Goal: Ask a question: Seek information or help from site administrators or community

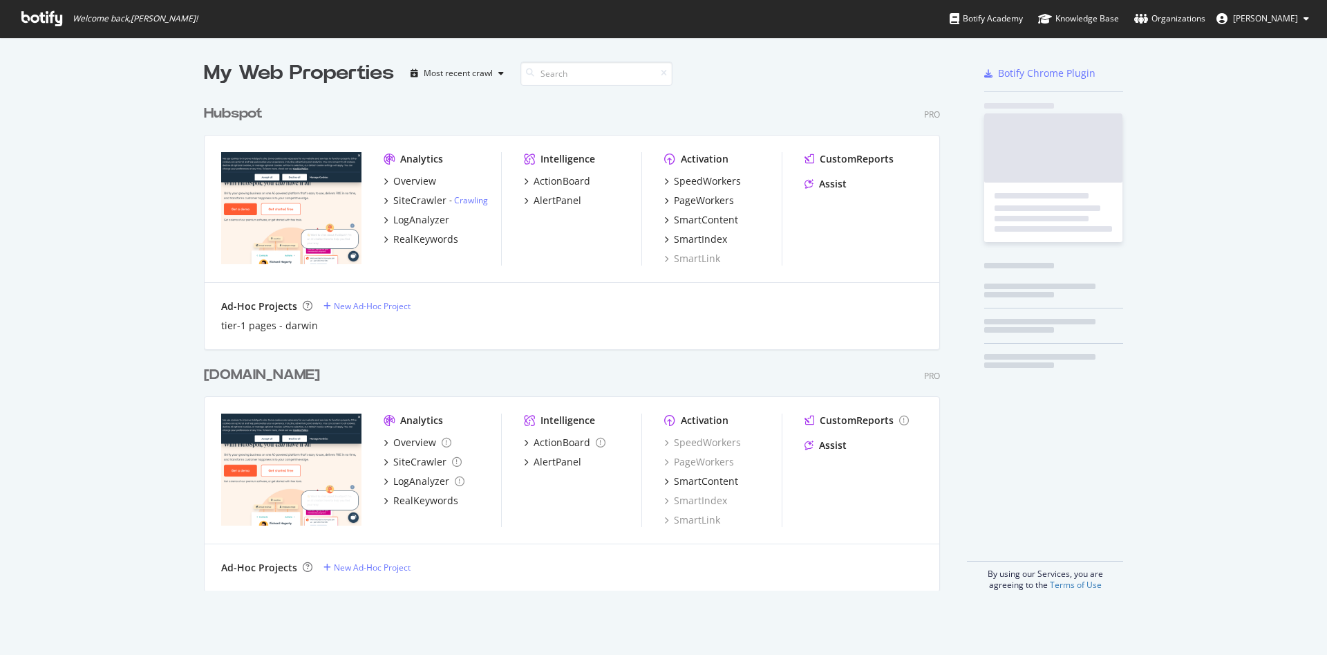
scroll to position [639, 1295]
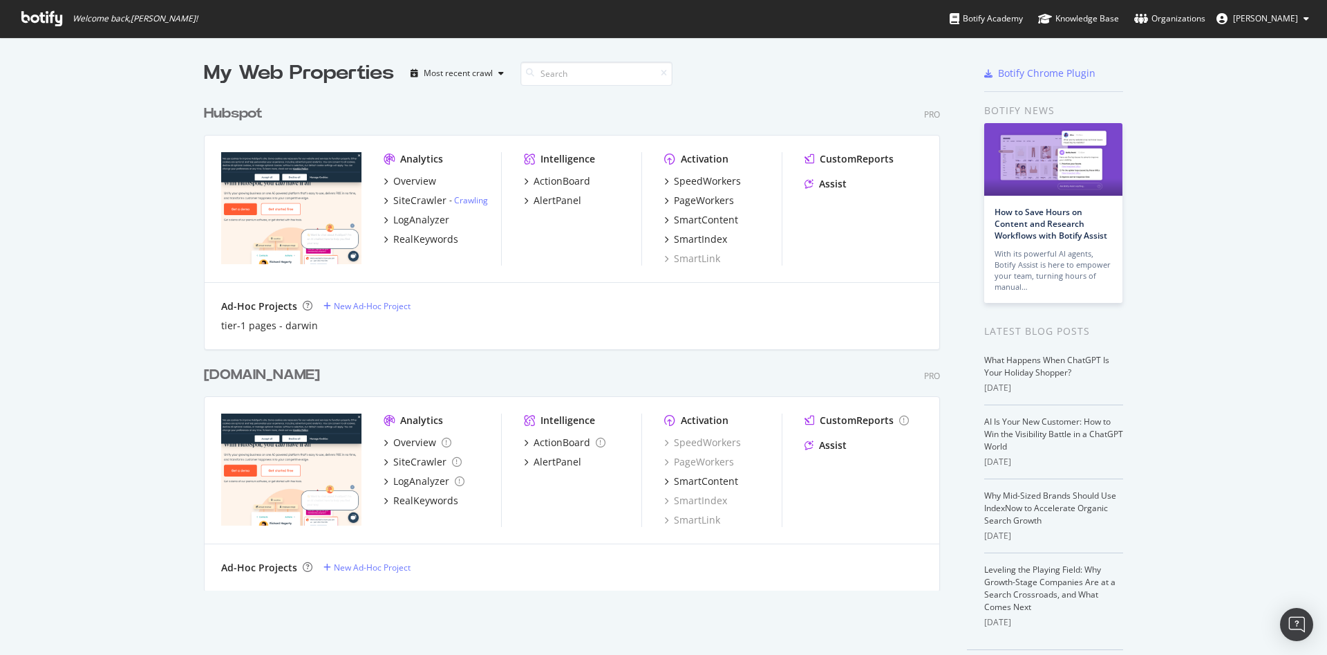
click at [232, 110] on div "Hubspot" at bounding box center [233, 114] width 59 height 20
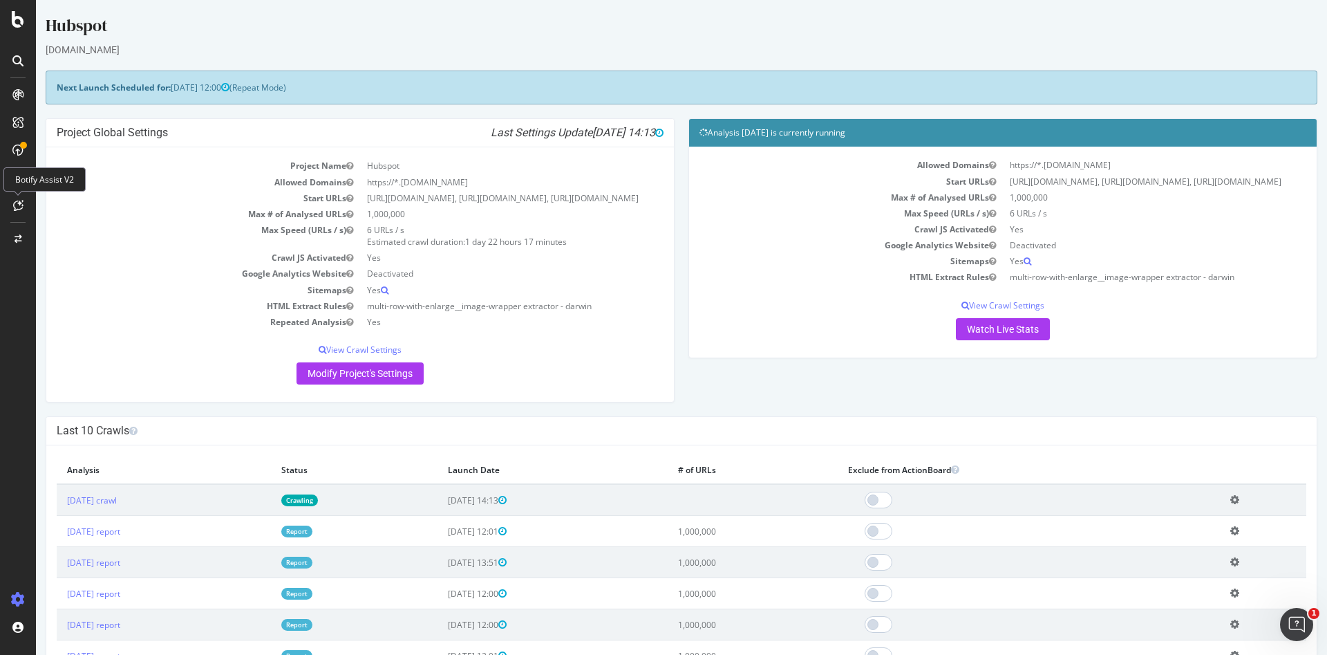
click at [18, 202] on icon at bounding box center [18, 205] width 10 height 11
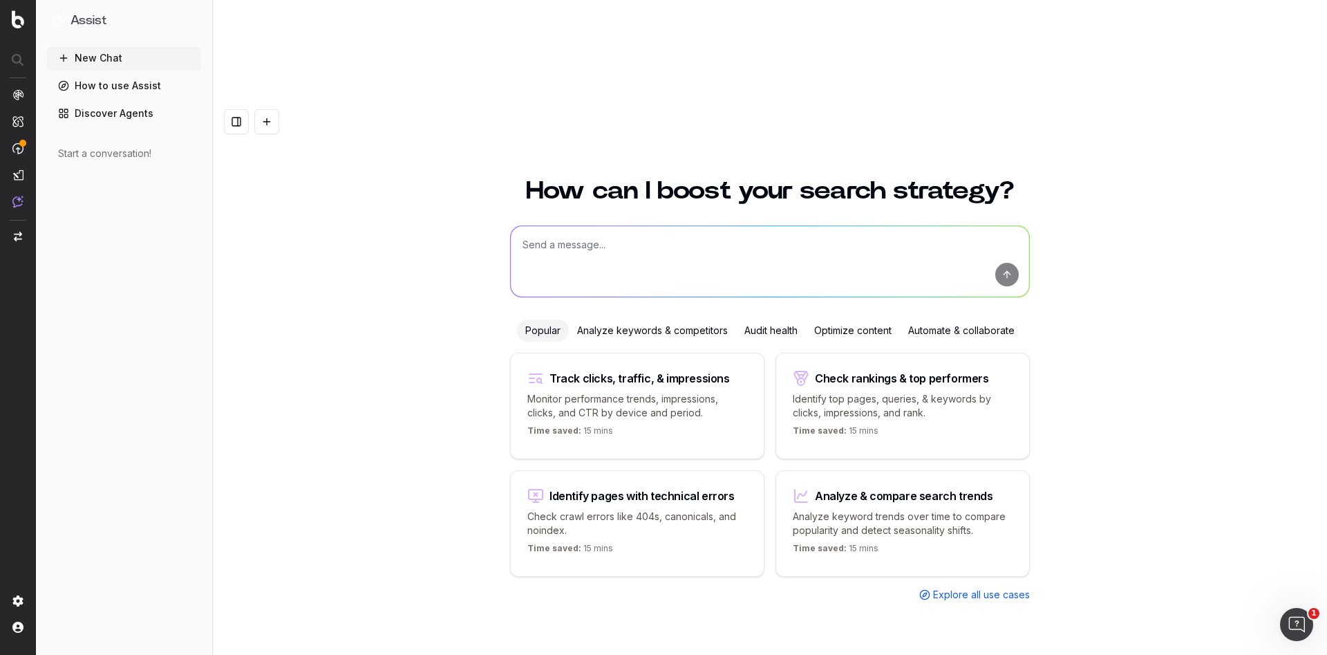
click at [735, 226] on textarea at bounding box center [770, 261] width 518 height 71
click at [574, 226] on textarea "What is the definition of delivery time in speedworkers?" at bounding box center [770, 261] width 518 height 71
type textarea "What is the technical definition of delivery time in speedworkers?"
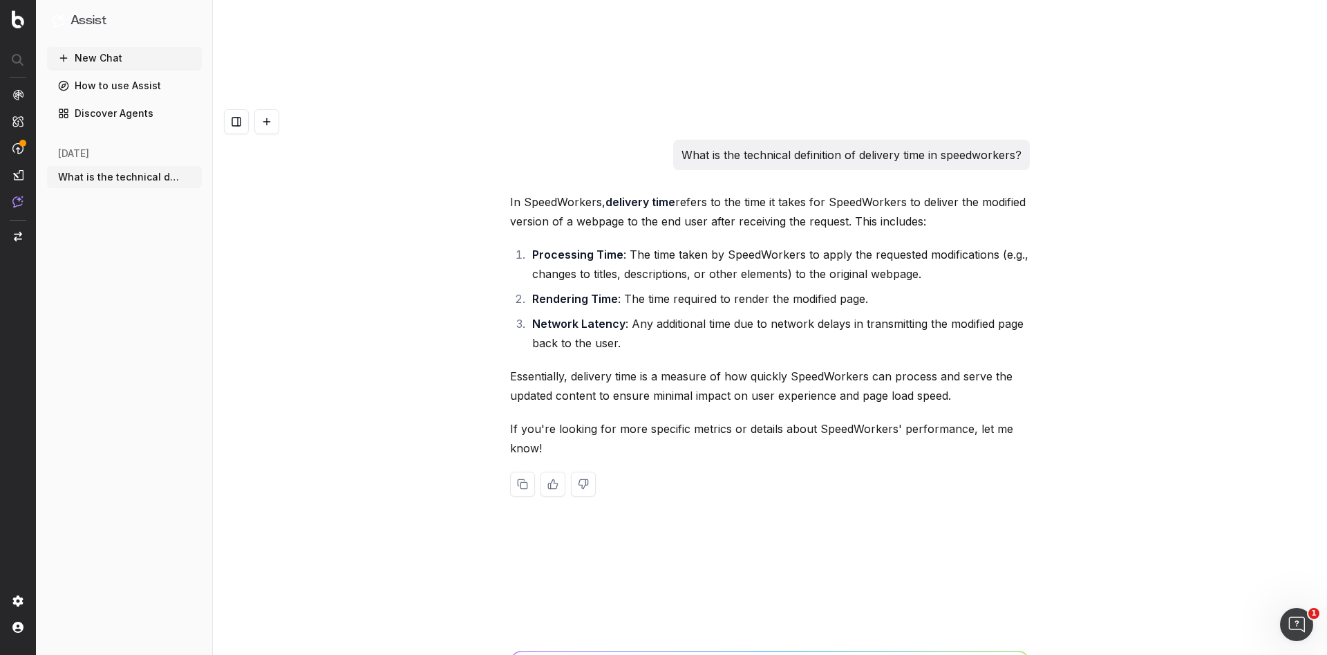
type textarea "provide a link to this documentation"
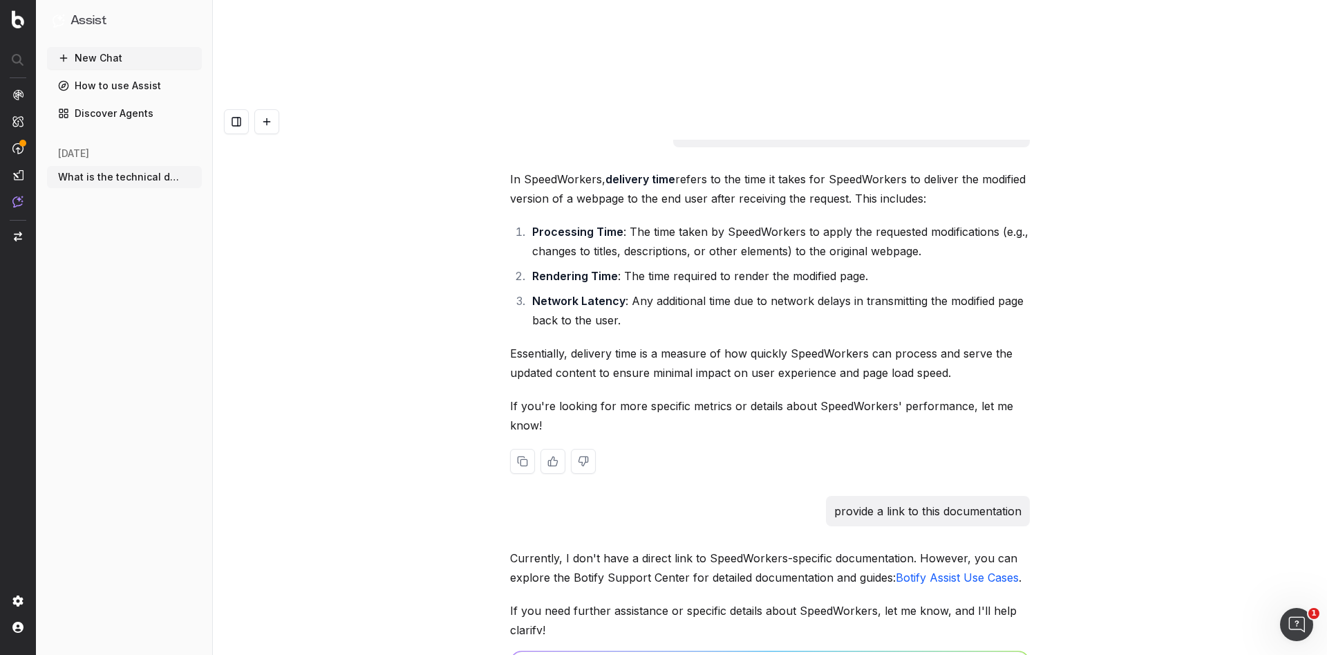
scroll to position [22, 0]
type textarea "What is average original time?"
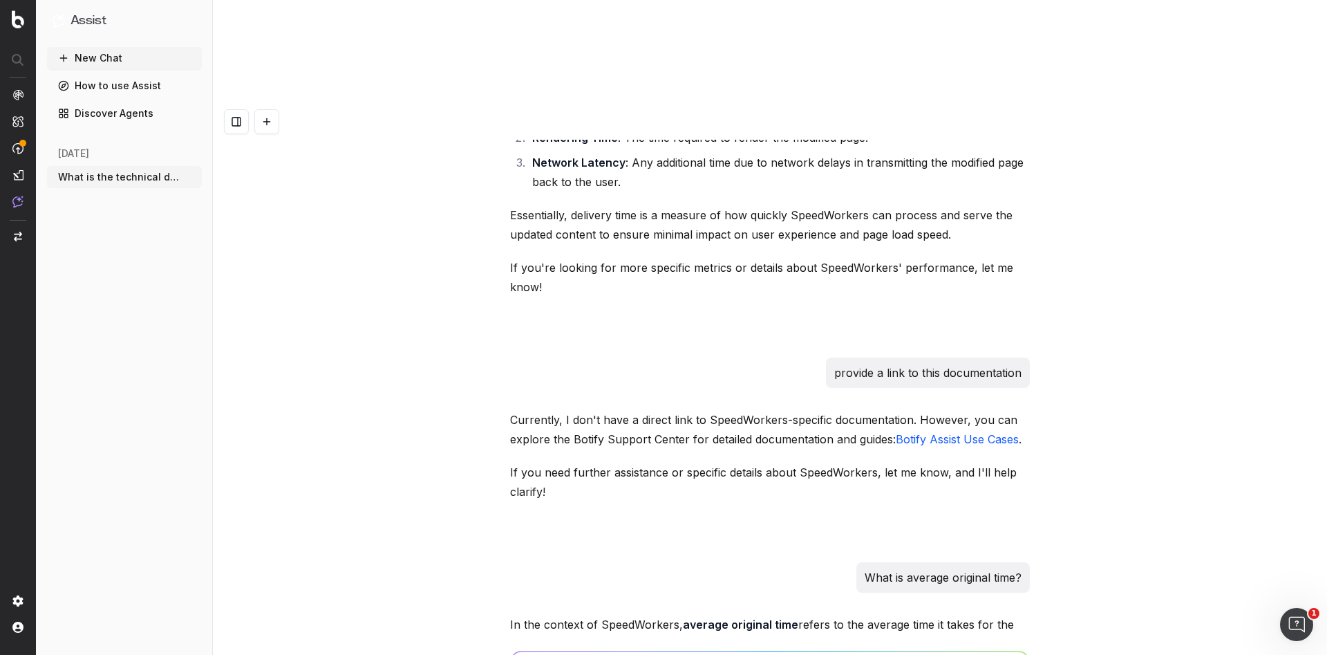
scroll to position [482, 0]
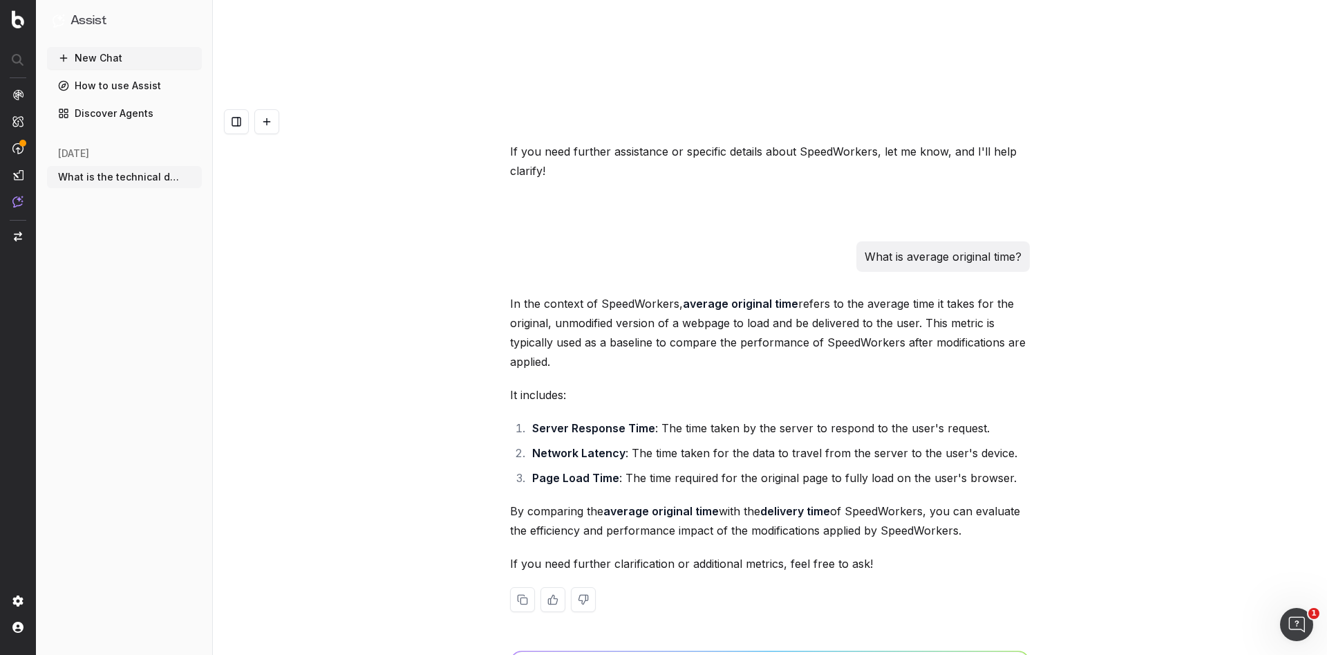
click at [518, 294] on p "In the context of SpeedWorkers, average original time refers to the average tim…" at bounding box center [770, 332] width 520 height 77
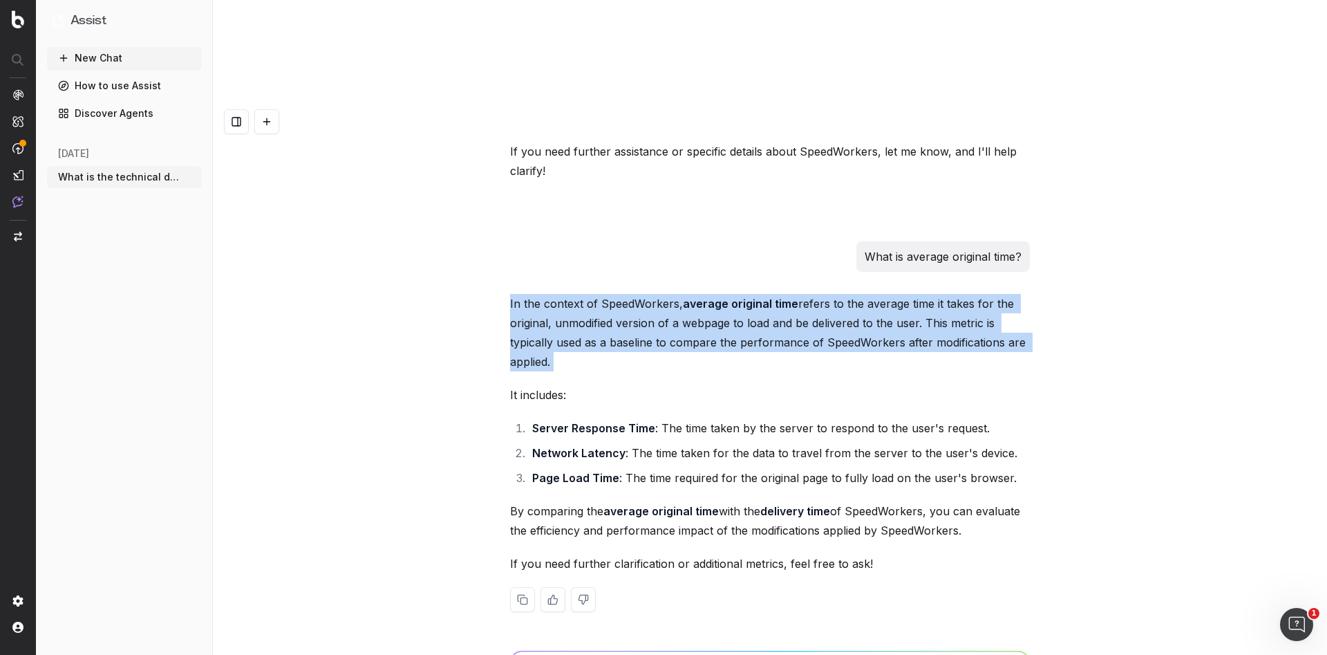
click at [518, 294] on p "In the context of SpeedWorkers, average original time refers to the average tim…" at bounding box center [770, 332] width 520 height 77
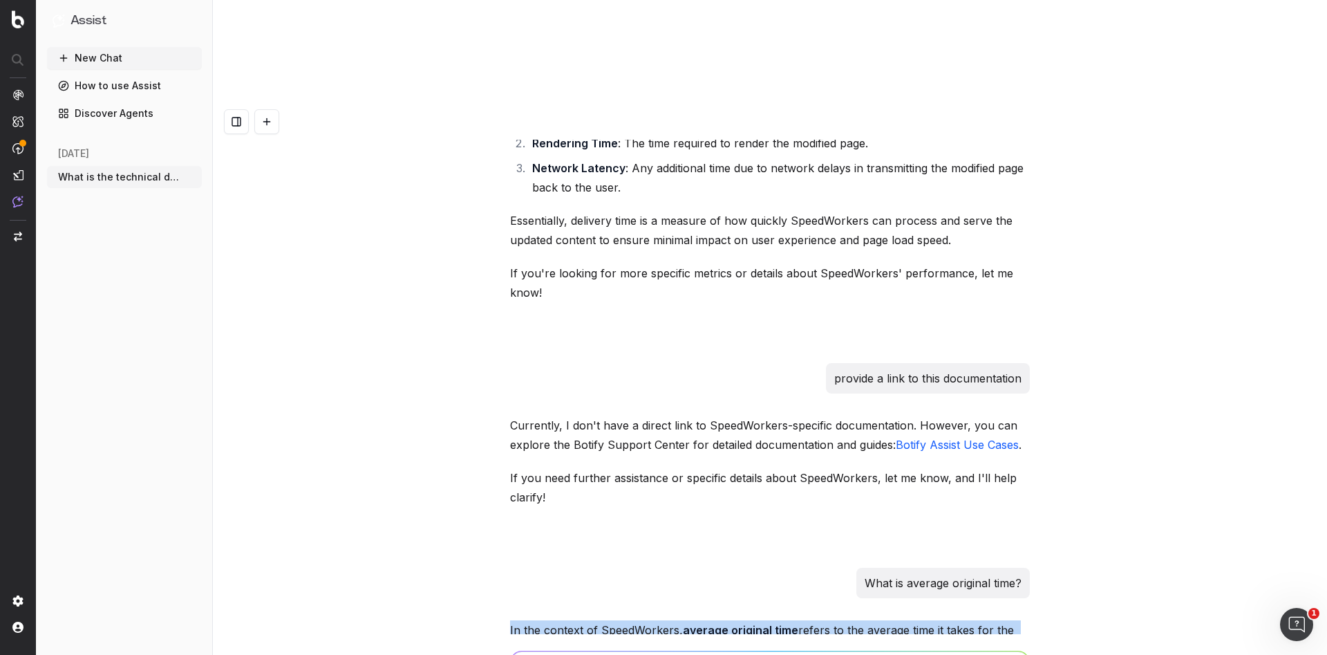
scroll to position [153, 0]
click at [575, 523] on button at bounding box center [583, 535] width 25 height 25
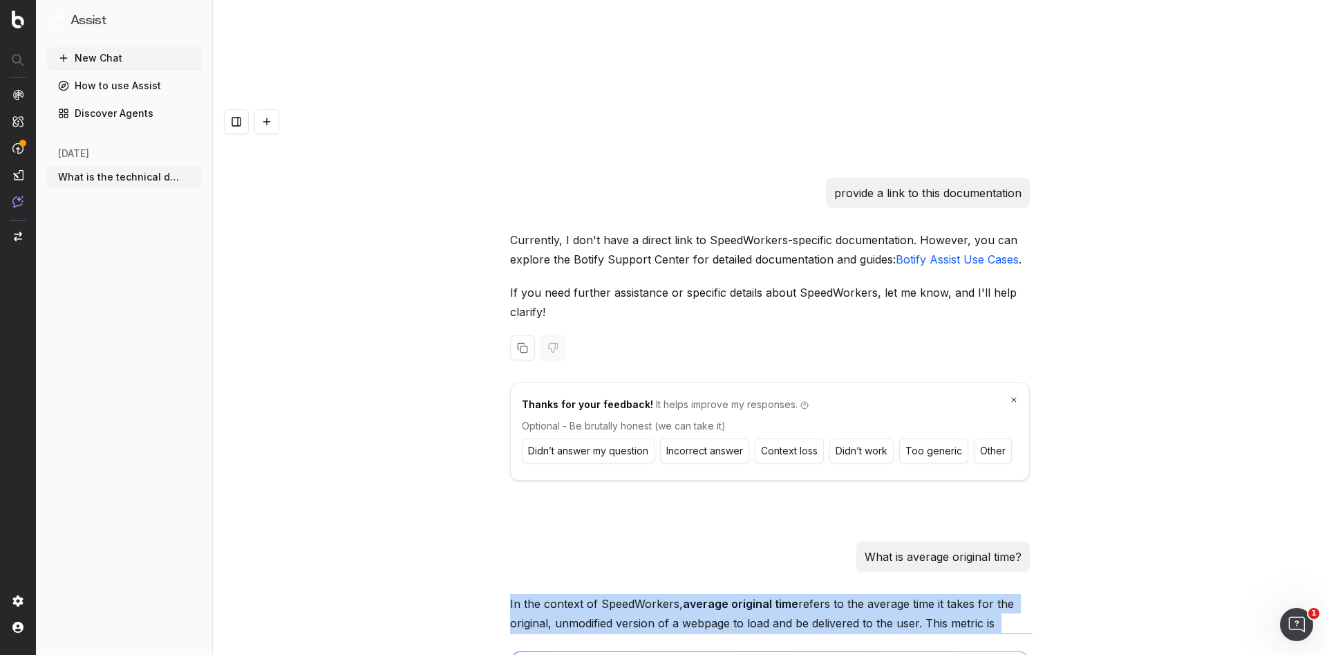
scroll to position [342, 0]
click at [986, 437] on button "Other" at bounding box center [993, 449] width 38 height 25
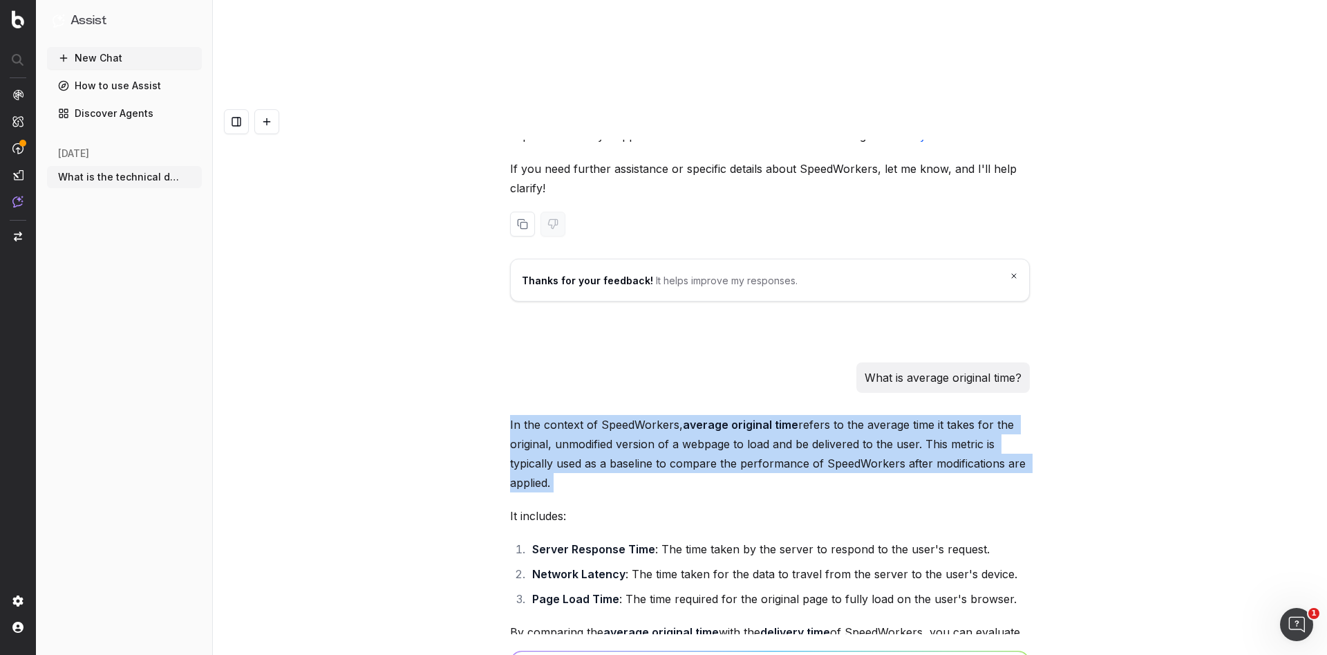
scroll to position [585, 0]
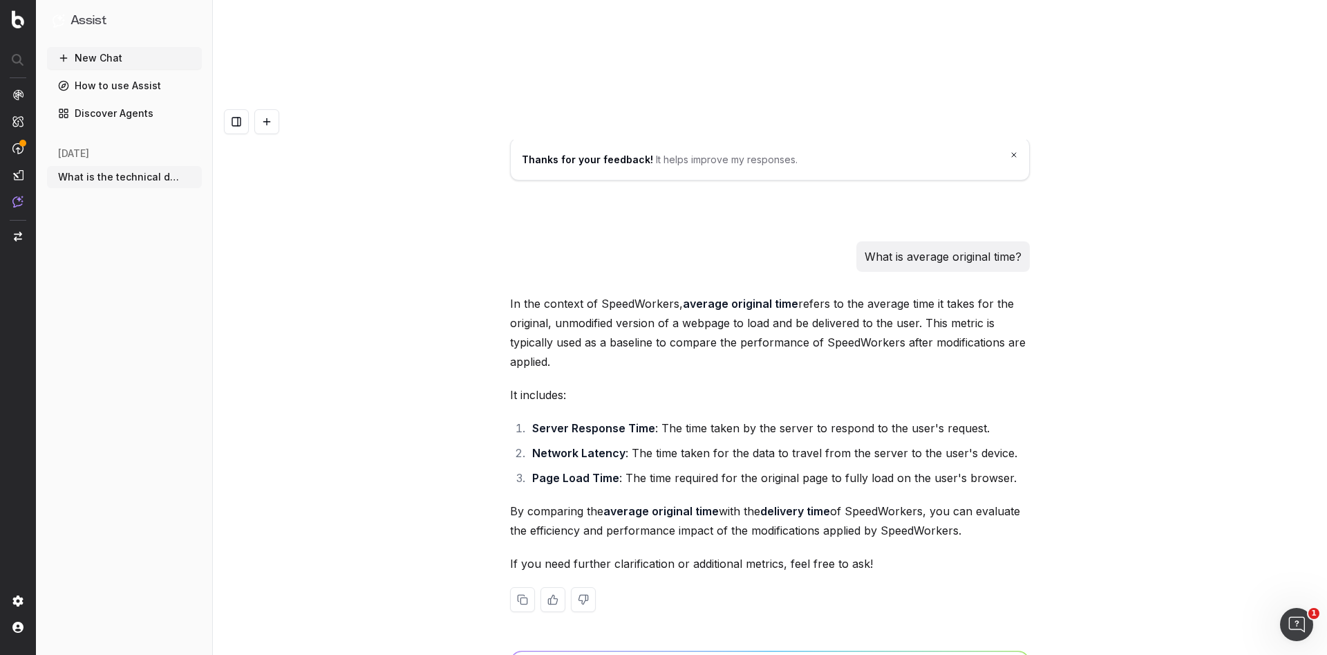
click at [371, 346] on div "What is the technical definition of delivery time in speedworkers? In SpeedWork…" at bounding box center [770, 431] width 1114 height 655
